Goal: Information Seeking & Learning: Learn about a topic

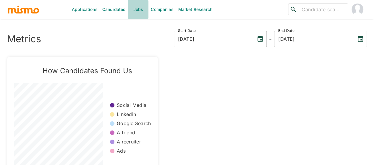
click at [139, 10] on link "Jobs" at bounding box center [138, 9] width 21 height 19
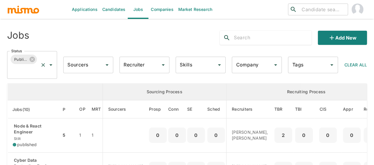
click at [51, 66] on icon "Open" at bounding box center [50, 64] width 7 height 7
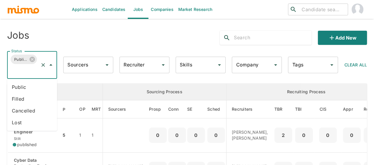
click at [26, 87] on li "Public" at bounding box center [32, 87] width 50 height 12
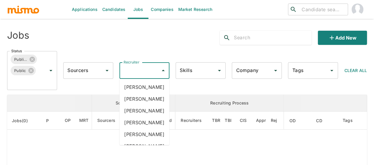
click at [144, 70] on input "Recruiter" at bounding box center [140, 70] width 36 height 11
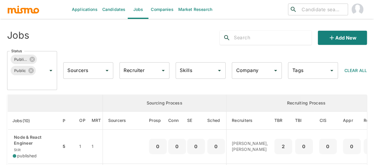
click at [144, 70] on input "Recruiter" at bounding box center [140, 70] width 36 height 11
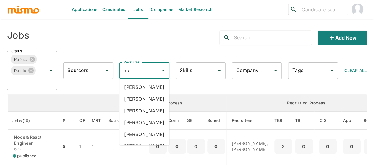
type input "mai"
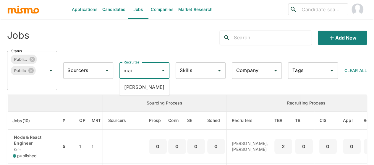
click at [146, 85] on li "[PERSON_NAME]" at bounding box center [144, 87] width 50 height 12
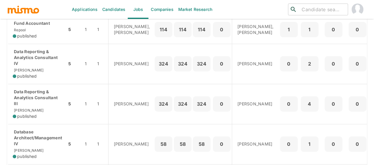
scroll to position [236, 0]
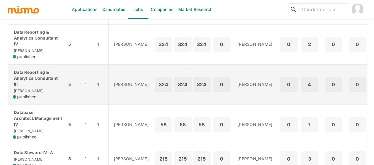
click at [30, 87] on p "Data Reporting & Analytics Consultant III" at bounding box center [37, 78] width 49 height 18
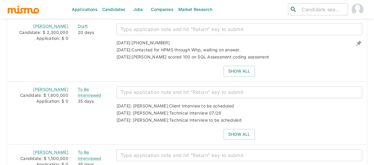
scroll to position [1013, 0]
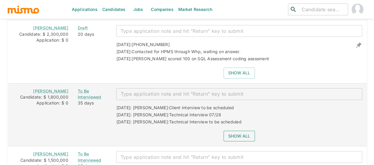
click at [237, 131] on button "Show all" at bounding box center [238, 136] width 31 height 11
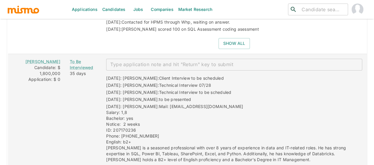
scroll to position [1072, 0]
